Goal: Task Accomplishment & Management: Manage account settings

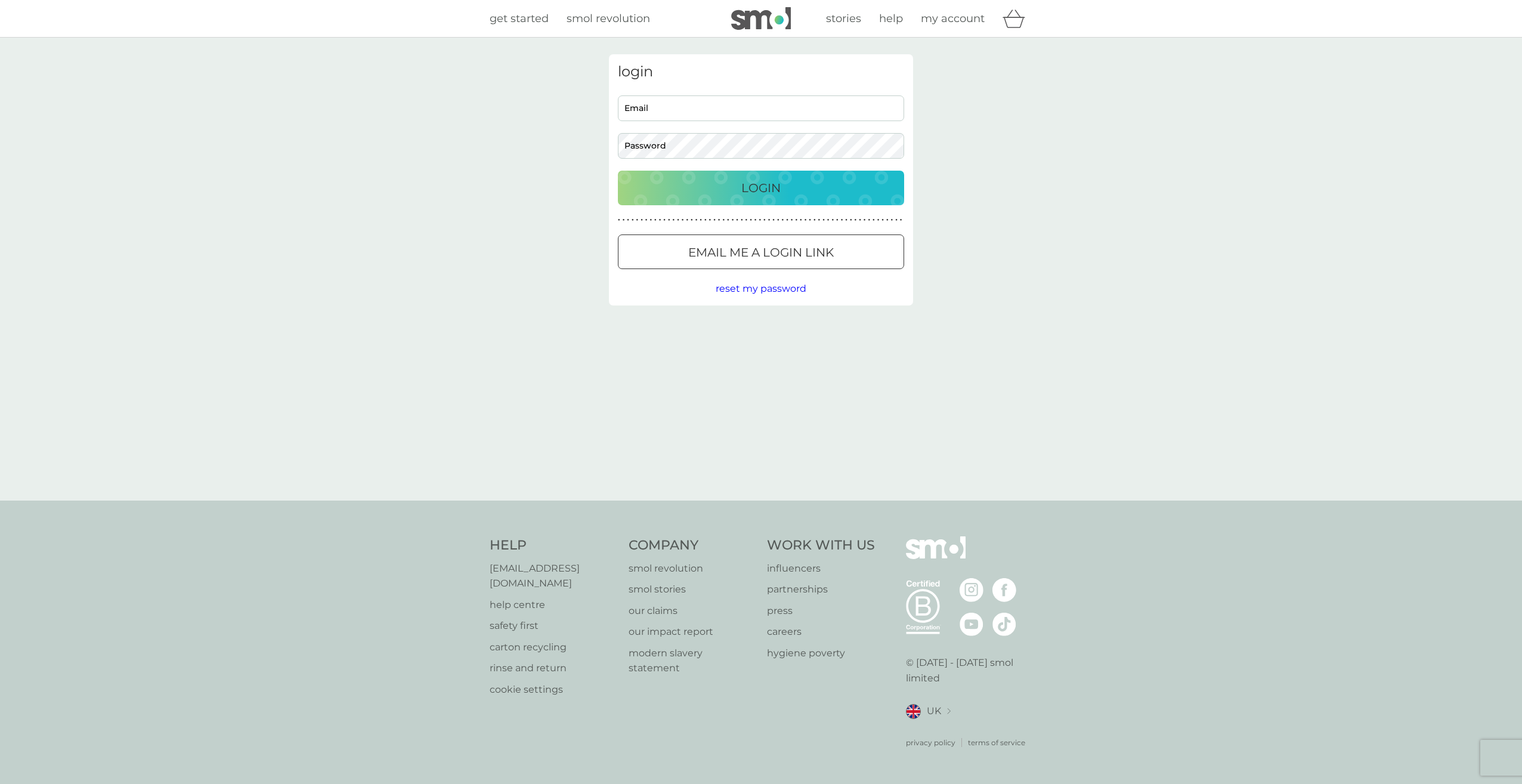
type input "taylor-ward16@hotmail.com"
click at [773, 180] on p "Login" at bounding box center [761, 187] width 39 height 19
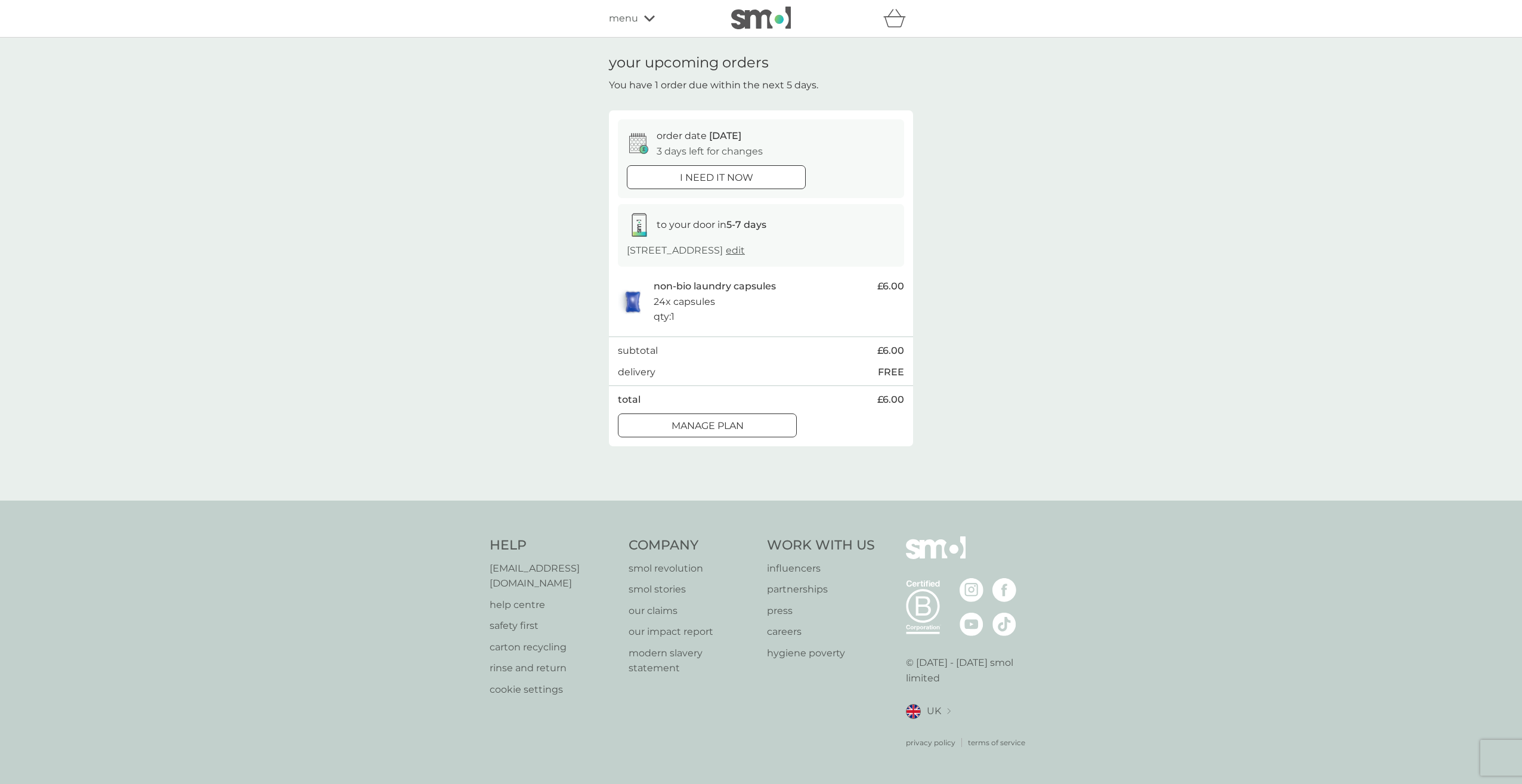
click at [694, 179] on p "i need it now" at bounding box center [716, 178] width 74 height 16
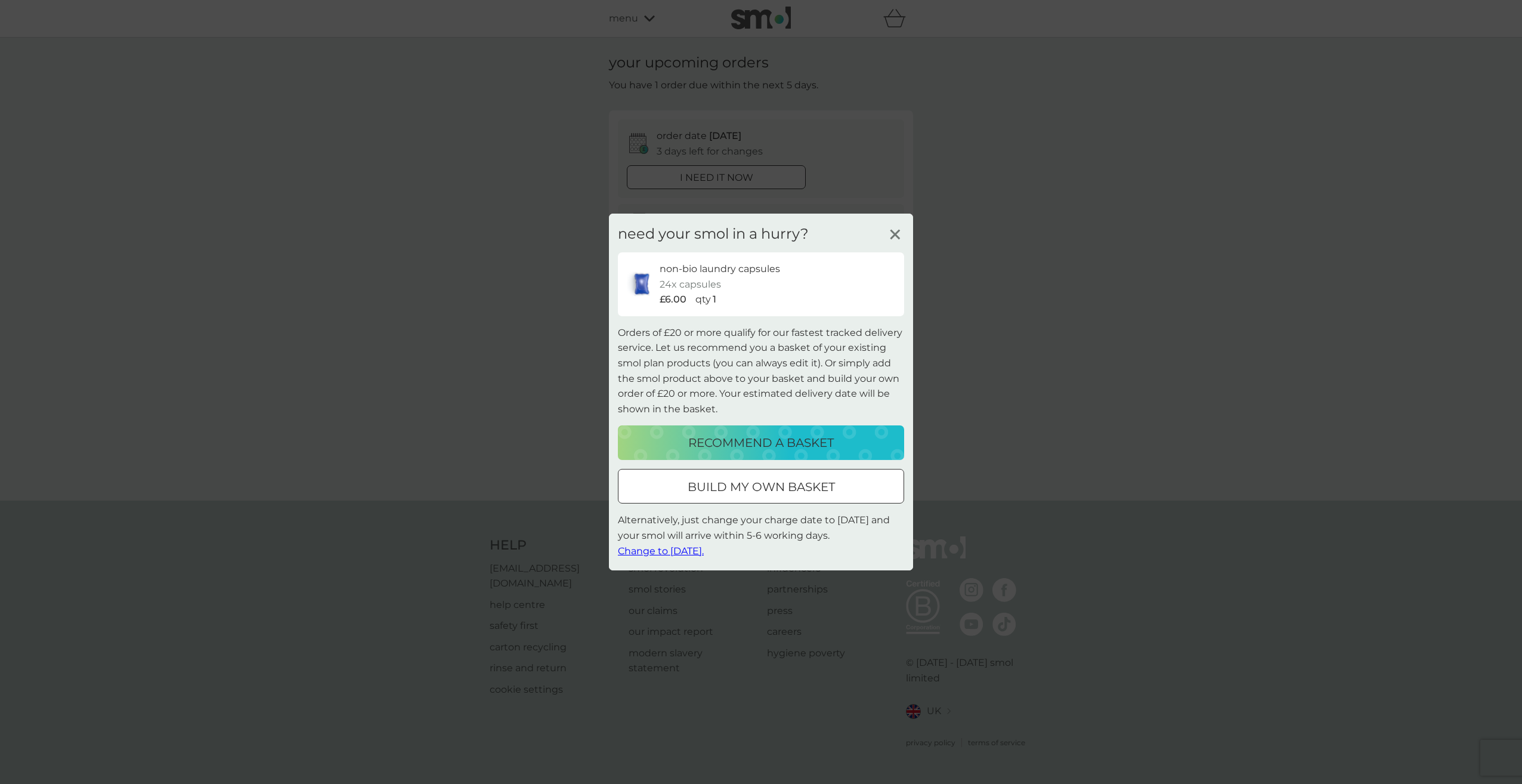
click at [677, 551] on span "Change to tomorrow." at bounding box center [660, 551] width 86 height 12
